Goal: Task Accomplishment & Management: Use online tool/utility

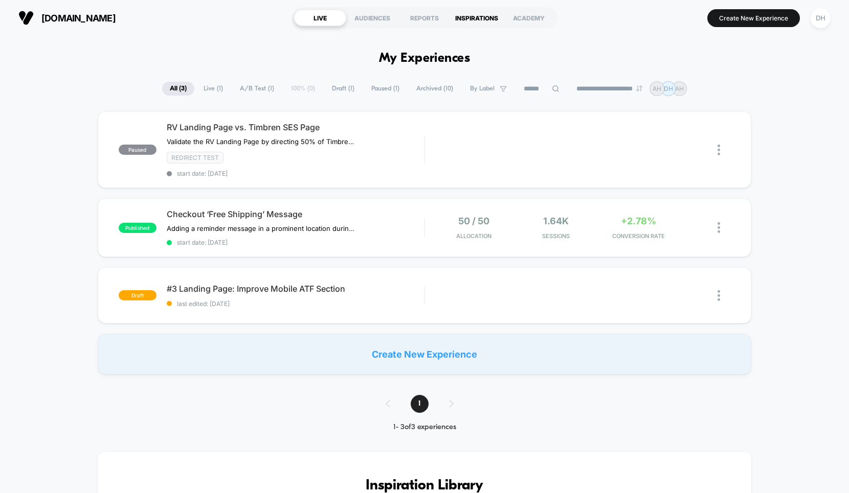
click at [486, 18] on div "INSPIRATIONS" at bounding box center [476, 18] width 52 height 16
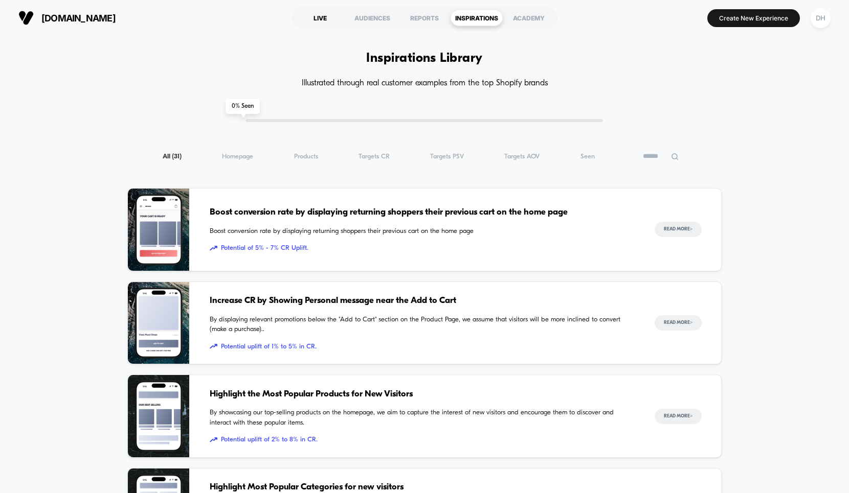
click at [317, 16] on div "LIVE" at bounding box center [320, 18] width 52 height 16
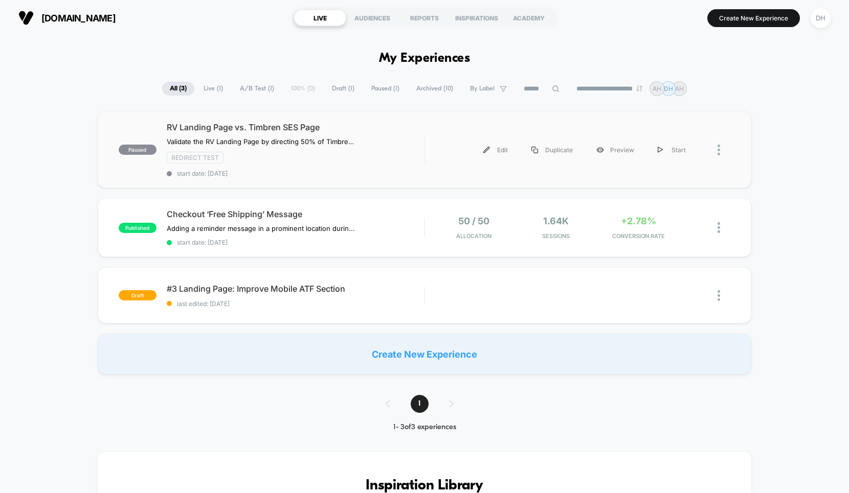
click at [461, 152] on div "Edit Duplicate Preview Start" at bounding box center [566, 150] width 262 height 23
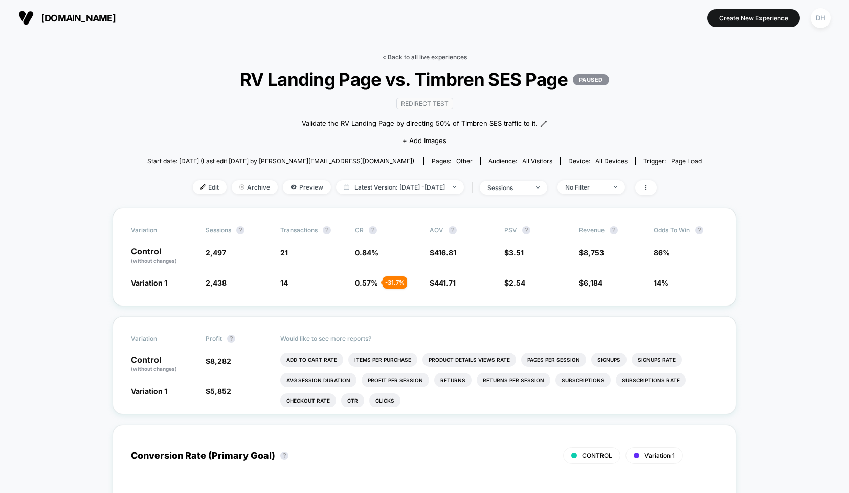
click at [428, 56] on link "< Back to all live experiences" at bounding box center [424, 57] width 85 height 8
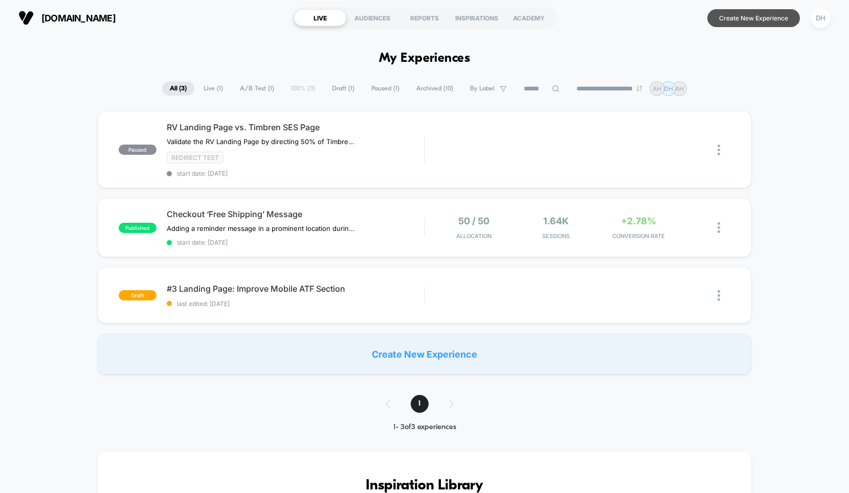
click at [719, 16] on button "Create New Experience" at bounding box center [753, 18] width 93 height 18
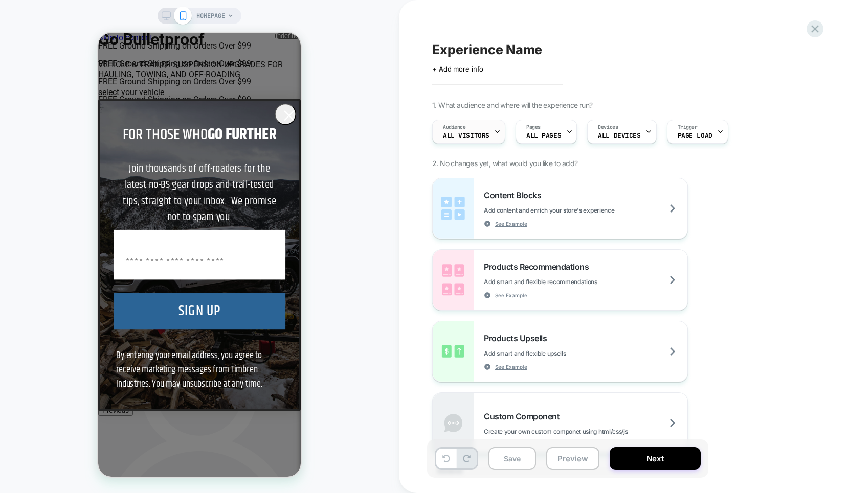
click at [472, 133] on span "All Visitors" at bounding box center [466, 135] width 47 height 7
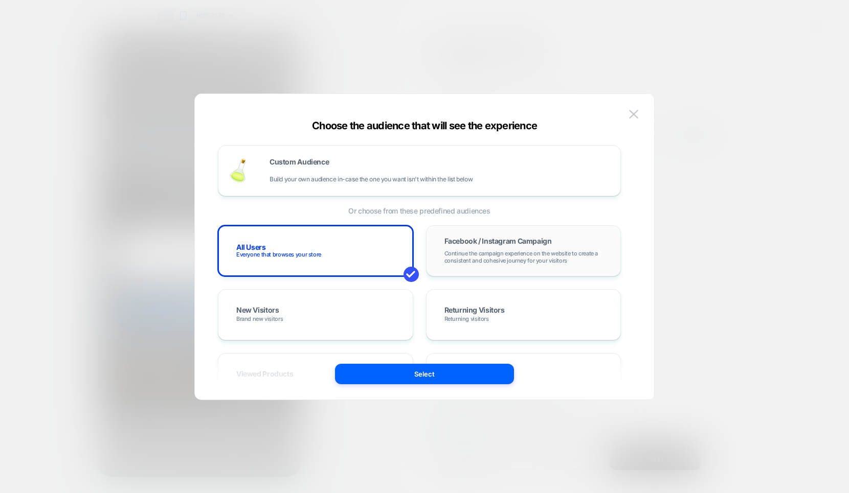
click at [474, 251] on span "Continue the campaign experience on the website to create a consistent and cohe…" at bounding box center [523, 257] width 158 height 14
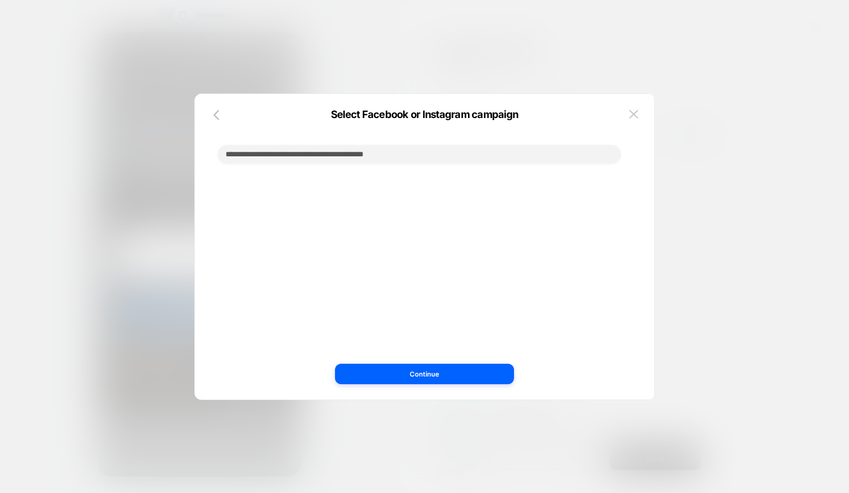
click at [430, 158] on input at bounding box center [419, 154] width 403 height 18
type input "*"
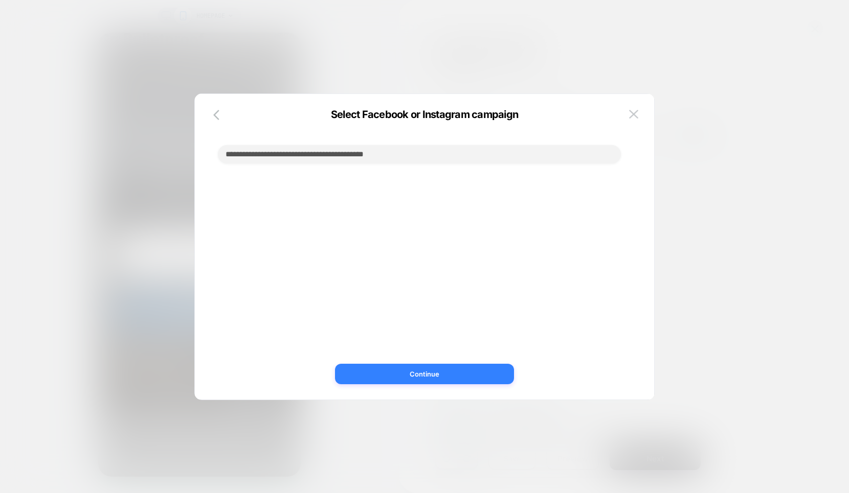
click at [442, 373] on button "Continue" at bounding box center [424, 374] width 179 height 20
click at [636, 114] on img at bounding box center [633, 114] width 9 height 9
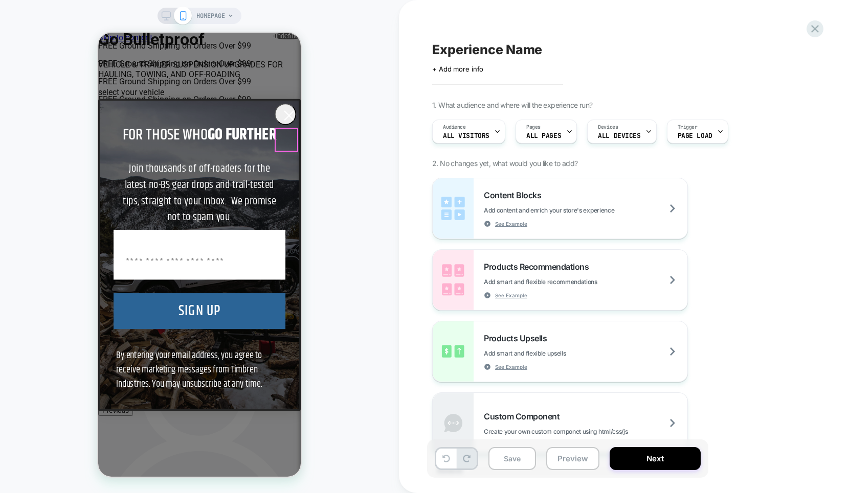
click at [285, 120] on icon "Close dialog" at bounding box center [289, 115] width 9 height 9
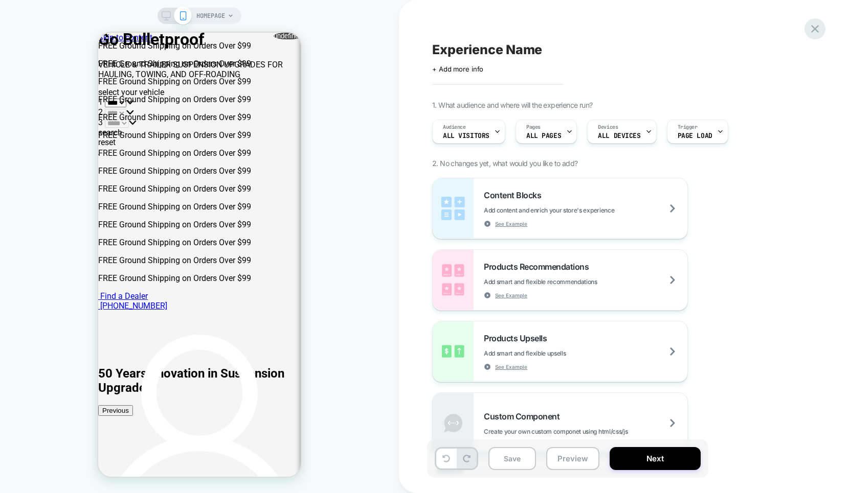
click at [814, 30] on icon at bounding box center [815, 29] width 14 height 14
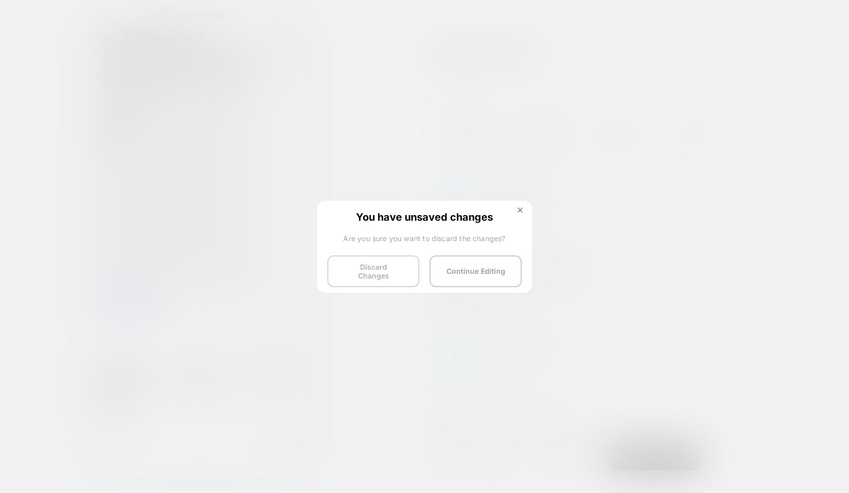
click at [360, 271] on button "Discard Changes" at bounding box center [373, 272] width 92 height 32
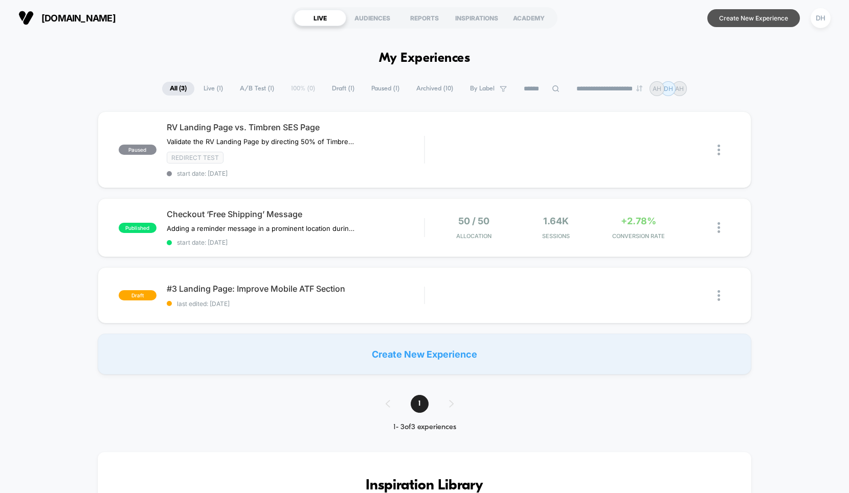
click at [762, 21] on button "Create New Experience" at bounding box center [753, 18] width 93 height 18
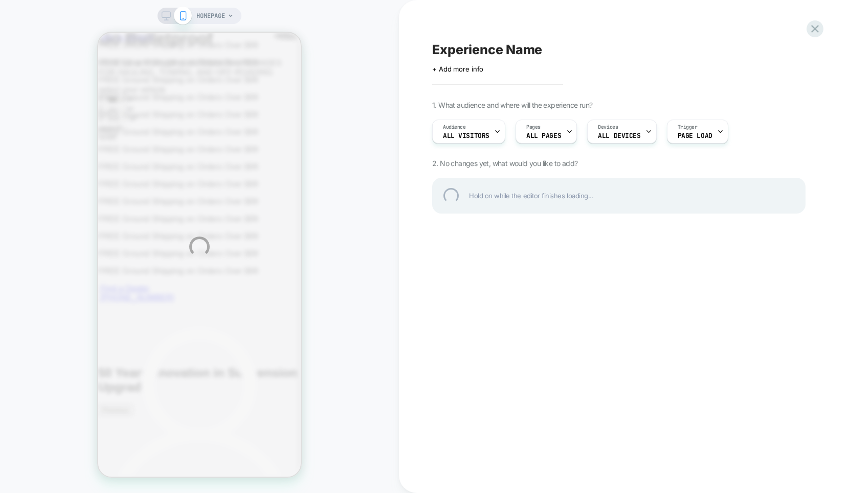
click at [471, 129] on div "HOMEPAGE Experience Name Click to edit experience details + Add more info 1. Wh…" at bounding box center [424, 246] width 849 height 493
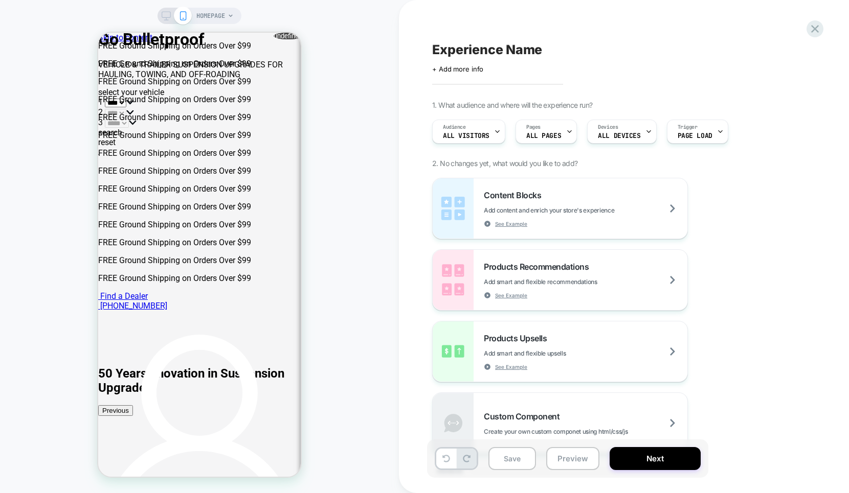
click at [471, 129] on div "Audience All Visitors" at bounding box center [465, 131] width 67 height 23
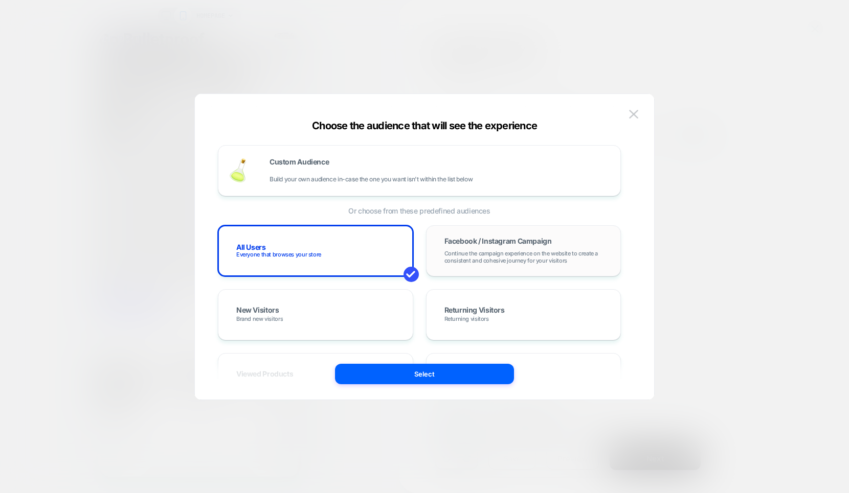
click at [446, 250] on span "Continue the campaign experience on the website to create a consistent and cohe…" at bounding box center [523, 257] width 158 height 14
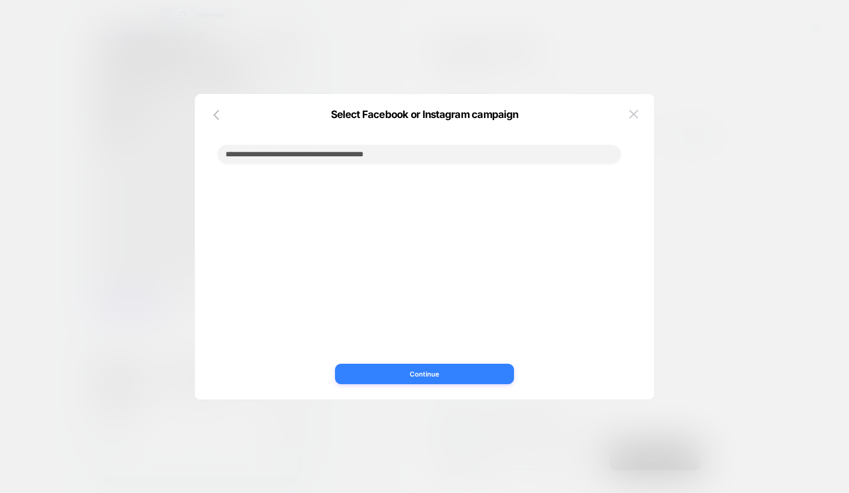
click at [436, 372] on button "Continue" at bounding box center [424, 374] width 179 height 20
click at [243, 65] on div at bounding box center [424, 246] width 849 height 493
